Goal: Find specific page/section: Find specific page/section

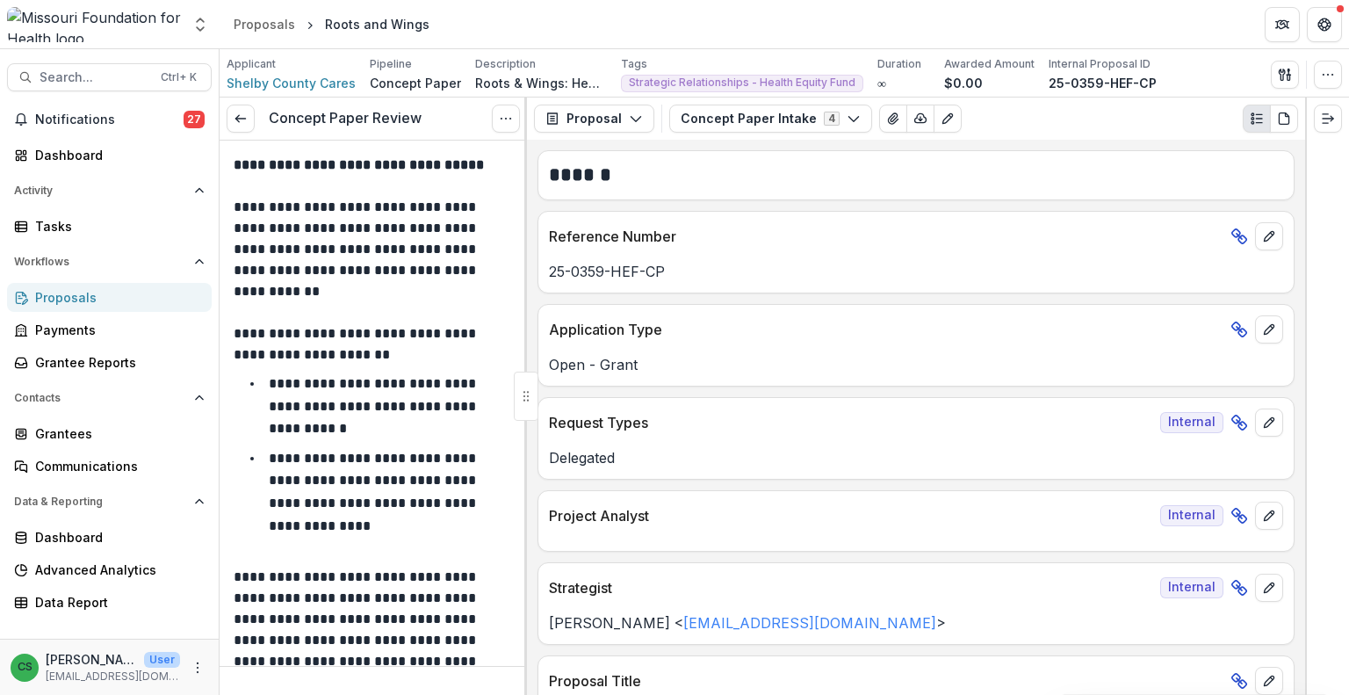
scroll to position [351, 0]
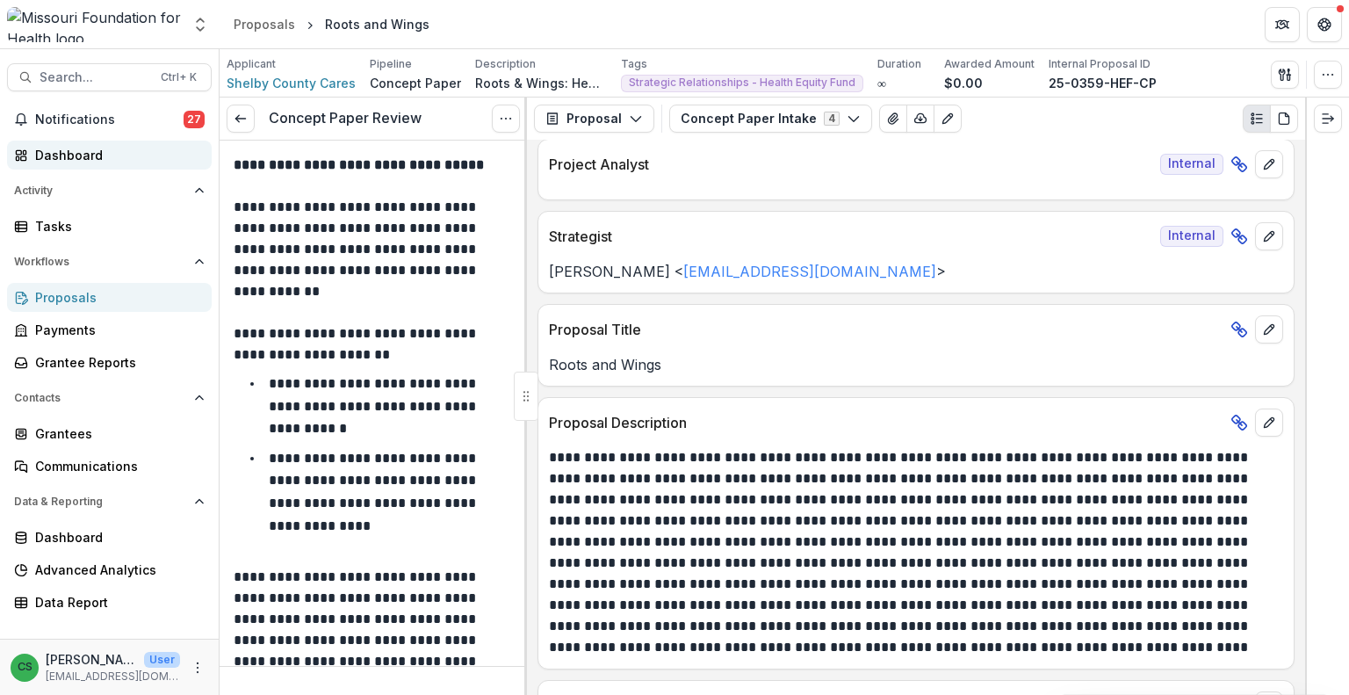
click at [125, 150] on div "Dashboard" at bounding box center [116, 155] width 163 height 18
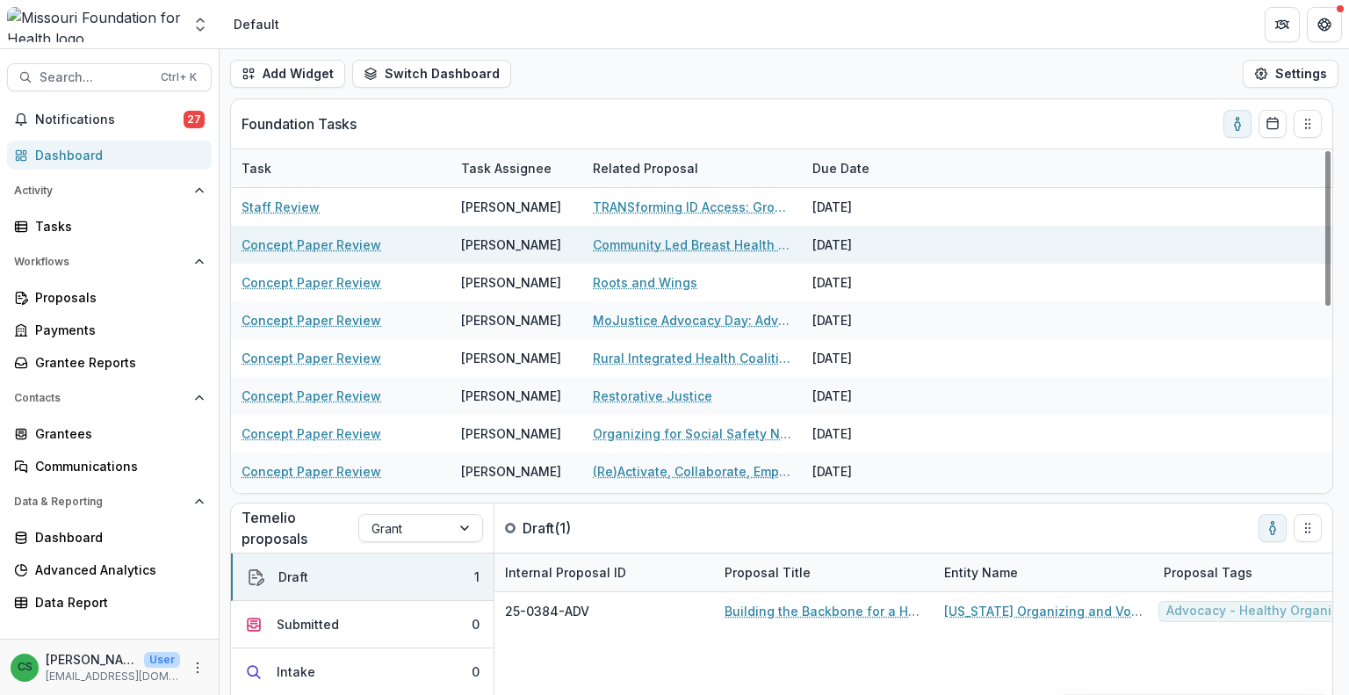
click at [669, 244] on link "Community Led Breast Health Regional Hubs for Sustained System Change" at bounding box center [692, 244] width 199 height 18
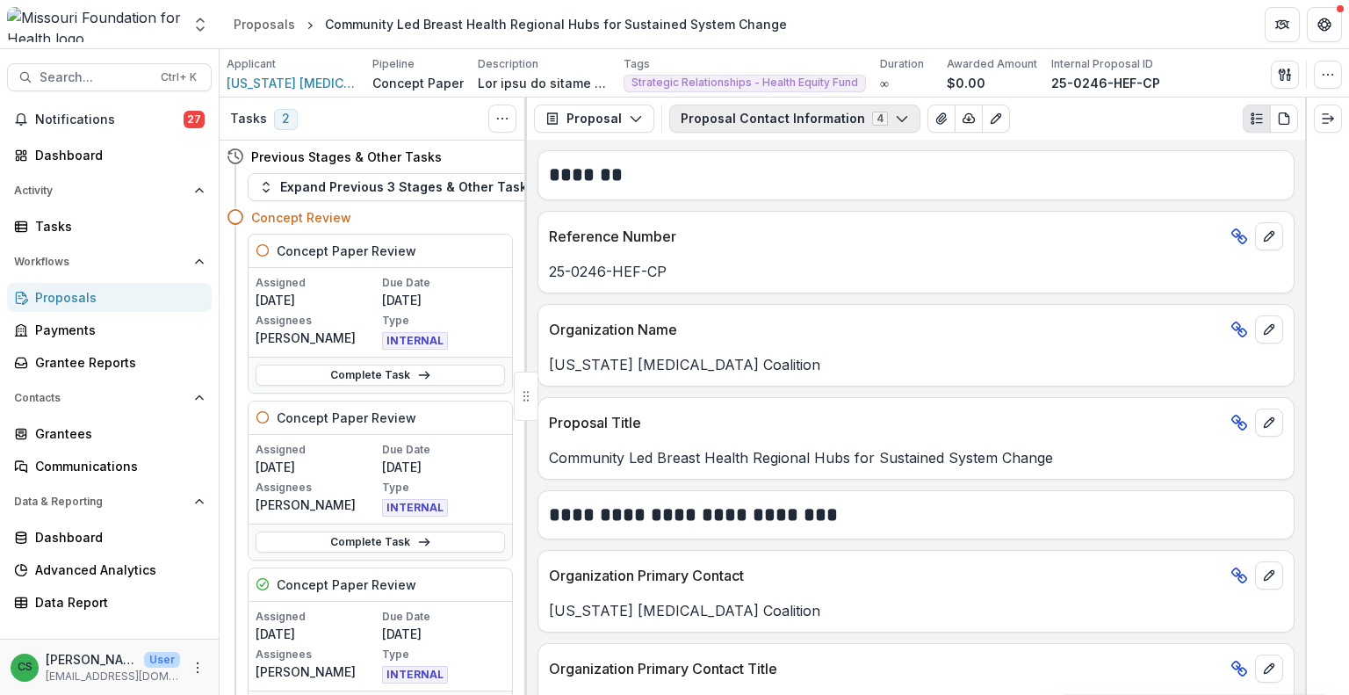
click at [780, 121] on button "Proposal Contact Information 4" at bounding box center [794, 119] width 251 height 28
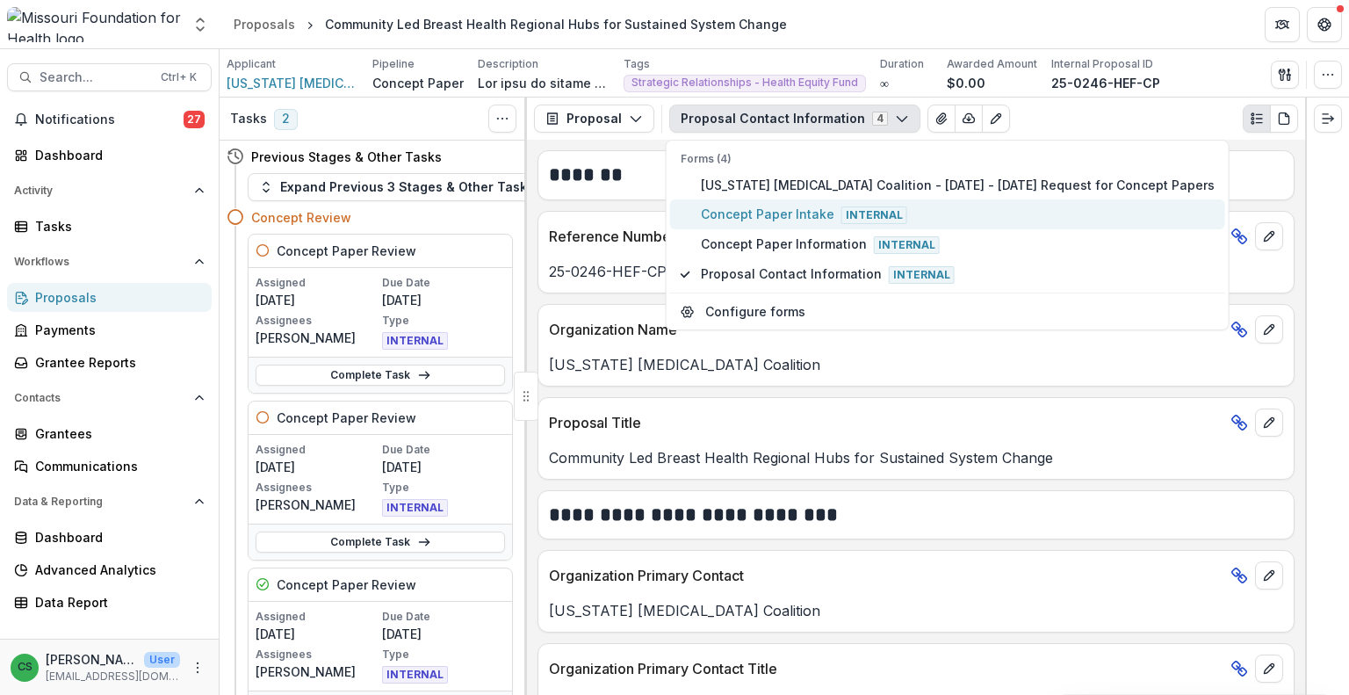
click at [762, 221] on span "Concept Paper Intake Internal" at bounding box center [958, 214] width 514 height 19
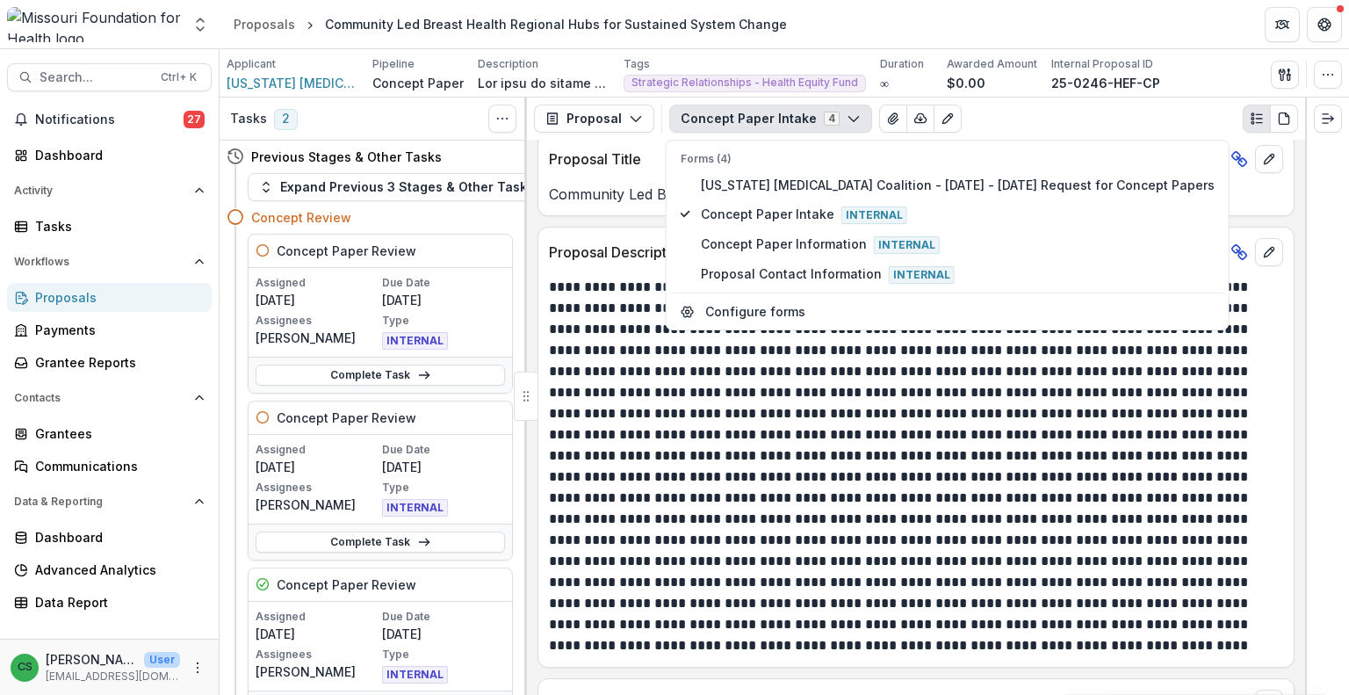
click at [1096, 538] on p at bounding box center [914, 466] width 730 height 379
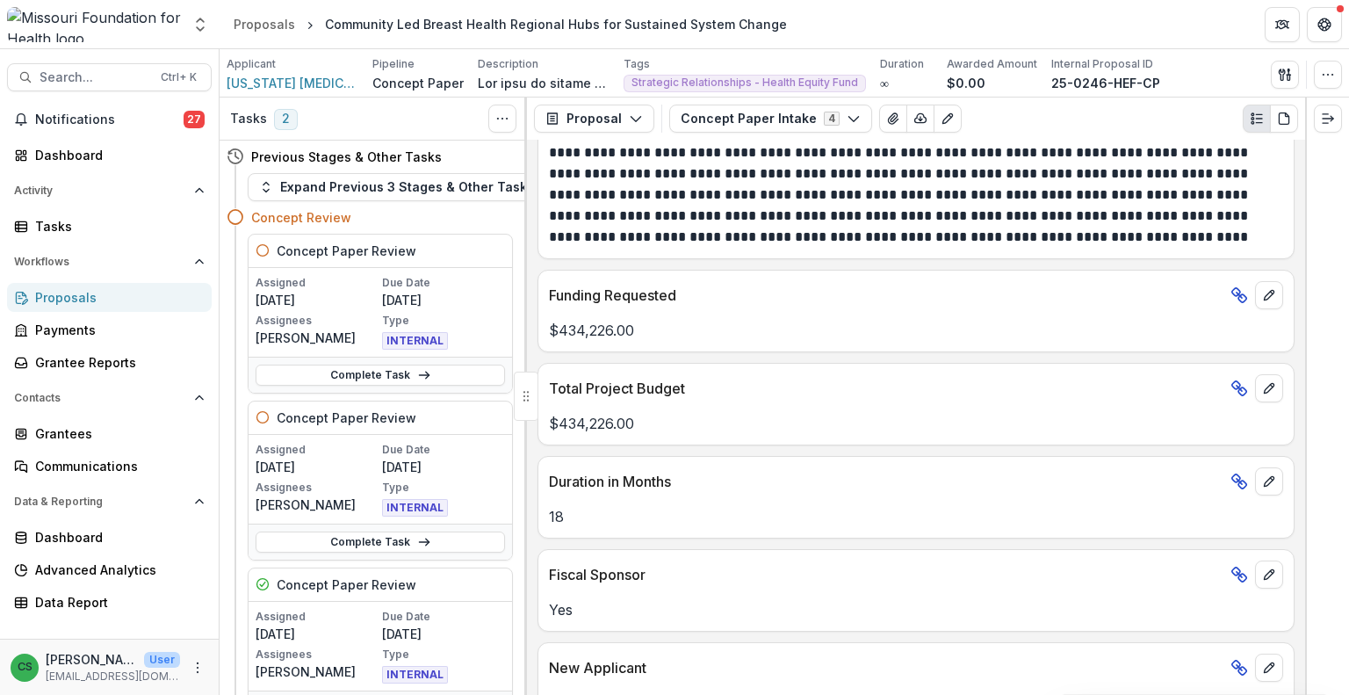
scroll to position [1142, 0]
